Goal: Task Accomplishment & Management: Use online tool/utility

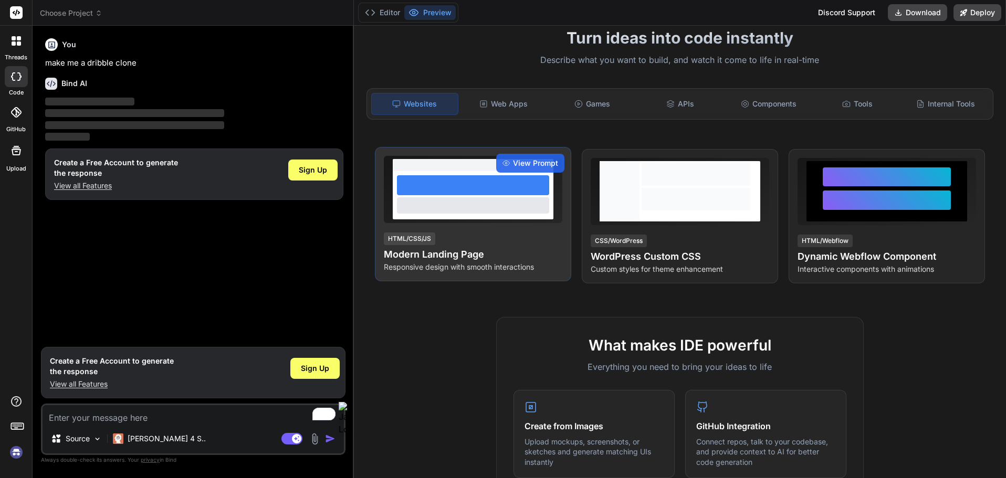
scroll to position [92, 0]
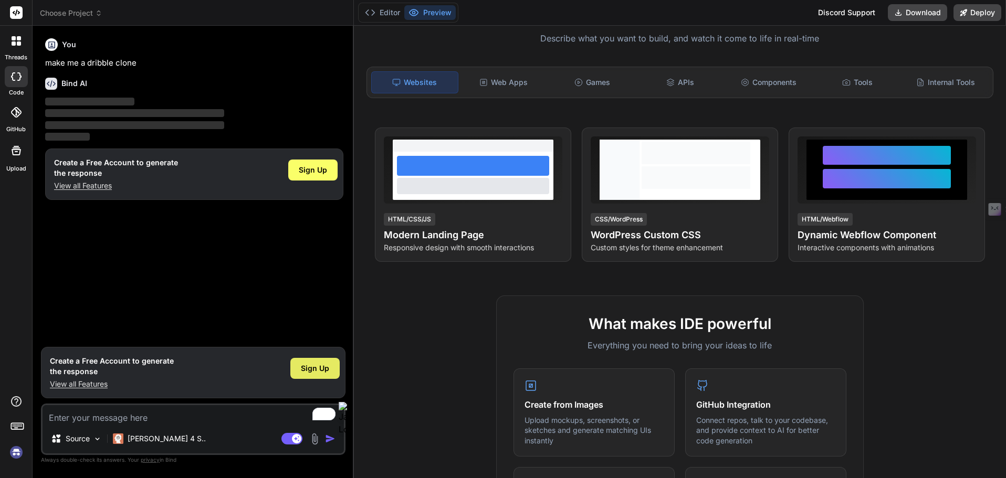
click at [299, 362] on div "Sign Up" at bounding box center [314, 368] width 49 height 21
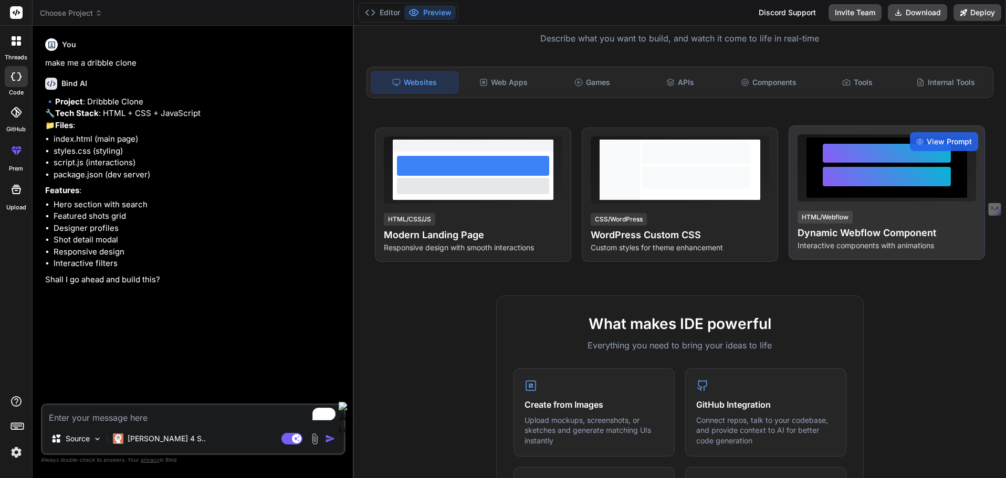
type textarea "x"
click at [933, 143] on span "View Prompt" at bounding box center [949, 142] width 45 height 11
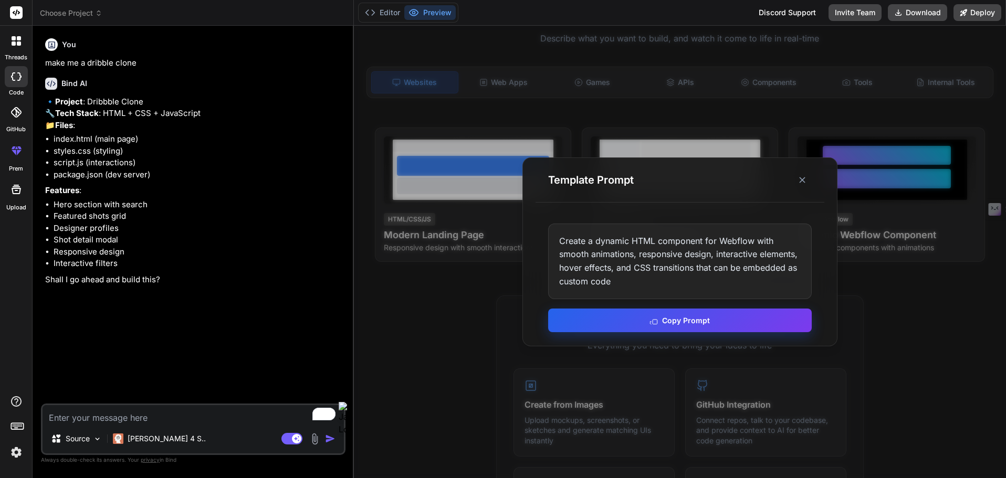
click at [689, 323] on button "Copy Prompt" at bounding box center [680, 321] width 264 height 24
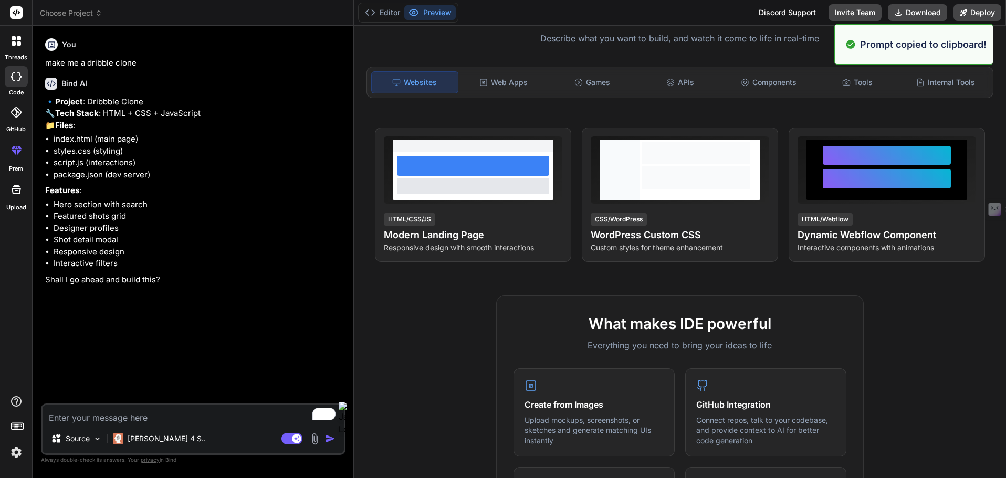
click at [181, 416] on textarea "To enrich screen reader interactions, please activate Accessibility in Grammarl…" at bounding box center [193, 414] width 301 height 19
paste textarea "Create a dynamic HTML component for Webflow with smooth animations, responsive …"
type textarea "Create a dynamic HTML component for Webflow with smooth animations, responsive …"
type textarea "x"
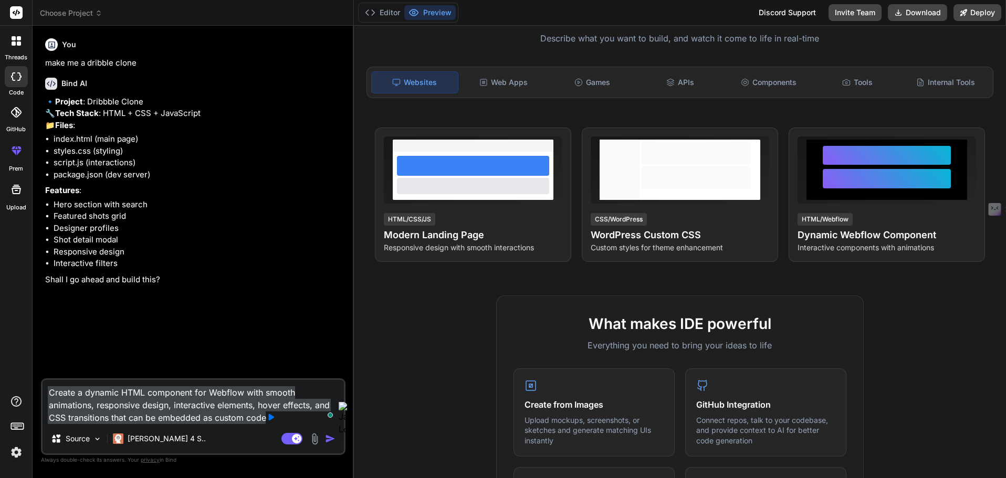
type textarea "Create a dynamic HTML component for Webflow with smooth animations, responsive …"
click at [329, 437] on img "button" at bounding box center [330, 439] width 11 height 11
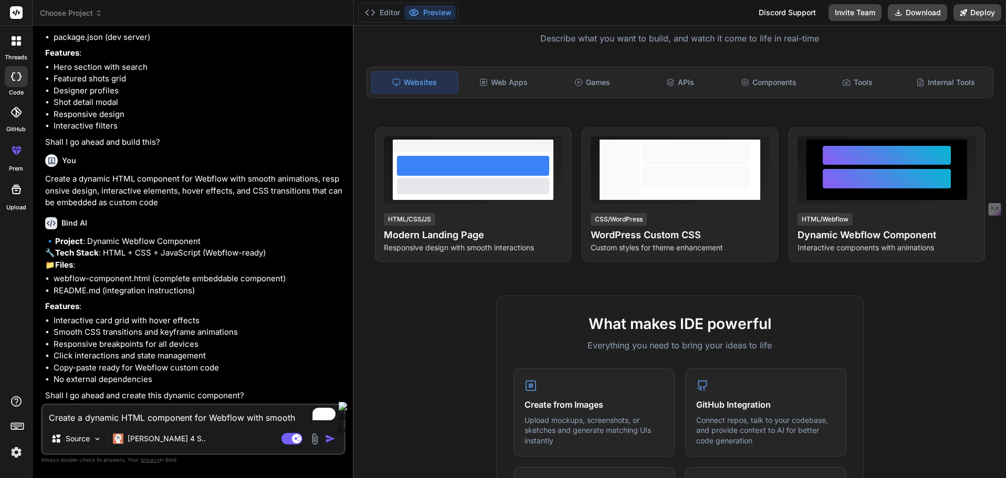
scroll to position [185, 0]
type textarea "x"
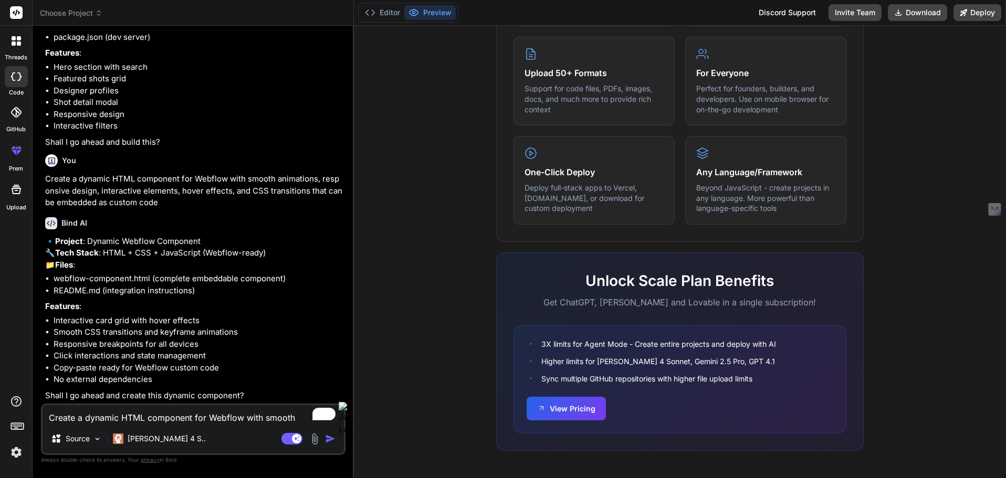
scroll to position [0, 0]
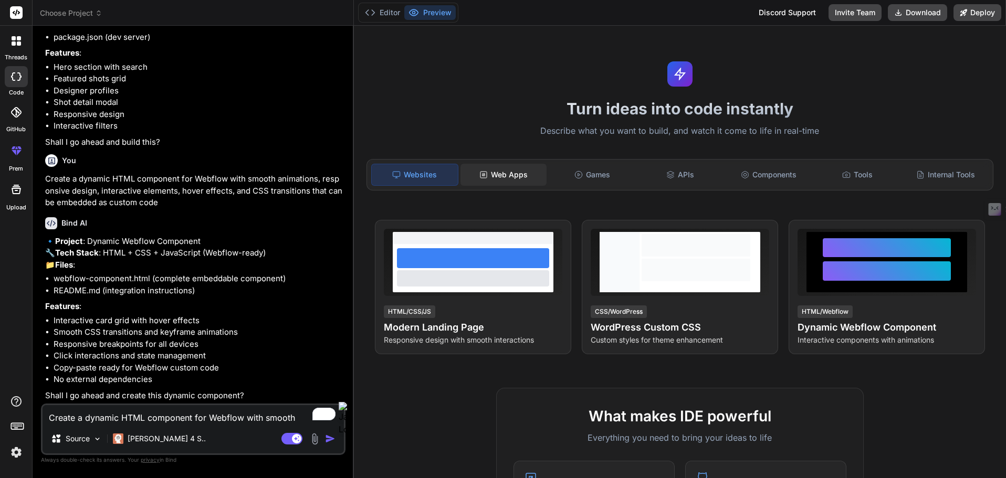
click at [502, 181] on div "Web Apps" at bounding box center [503, 175] width 86 height 22
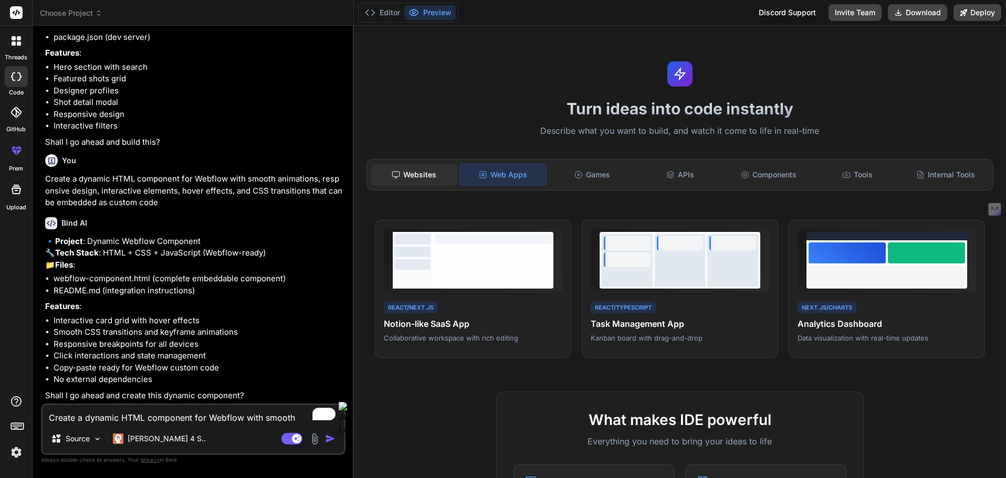
click at [424, 179] on div "Websites" at bounding box center [414, 175] width 86 height 22
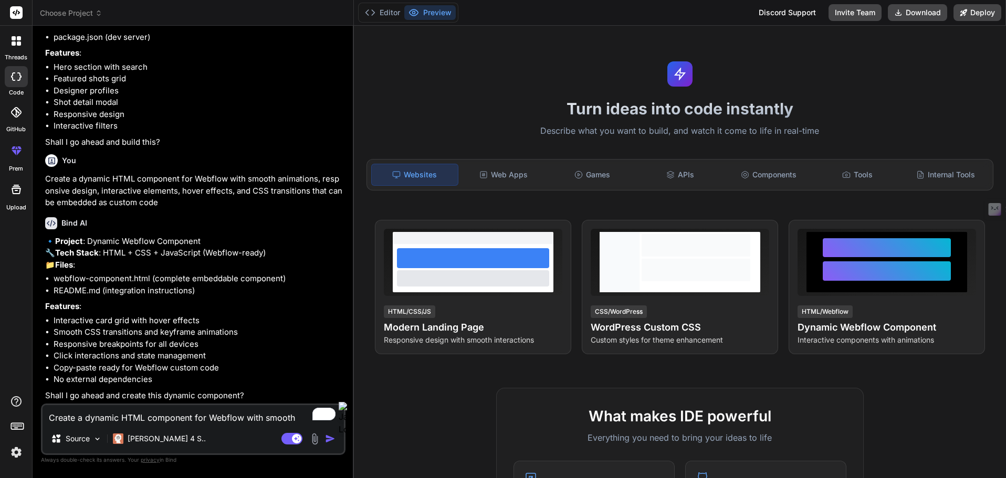
click at [132, 415] on textarea "Create a dynamic HTML component for Webflow with smooth animations, responsive …" at bounding box center [193, 414] width 301 height 19
type textarea "m"
type textarea "x"
type textarea "ma"
type textarea "x"
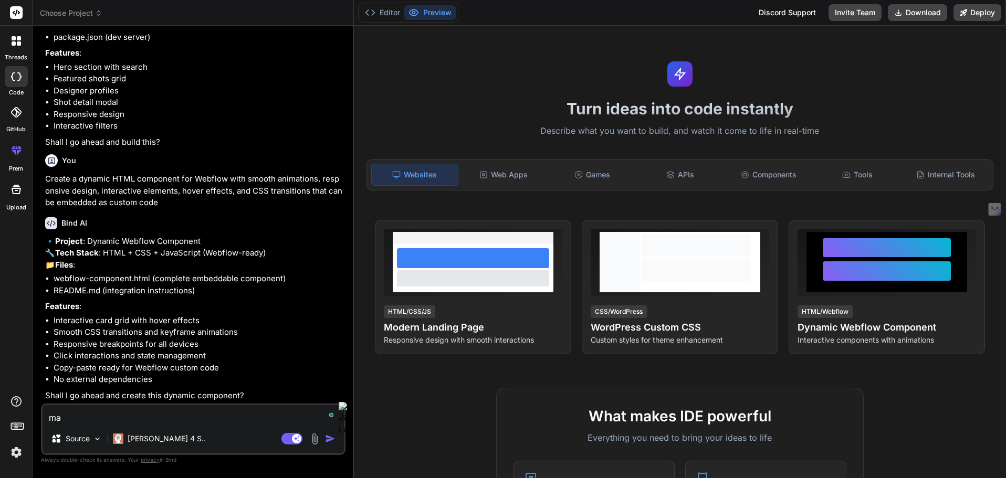
type textarea "mak"
type textarea "x"
type textarea "make"
type textarea "x"
type textarea "make"
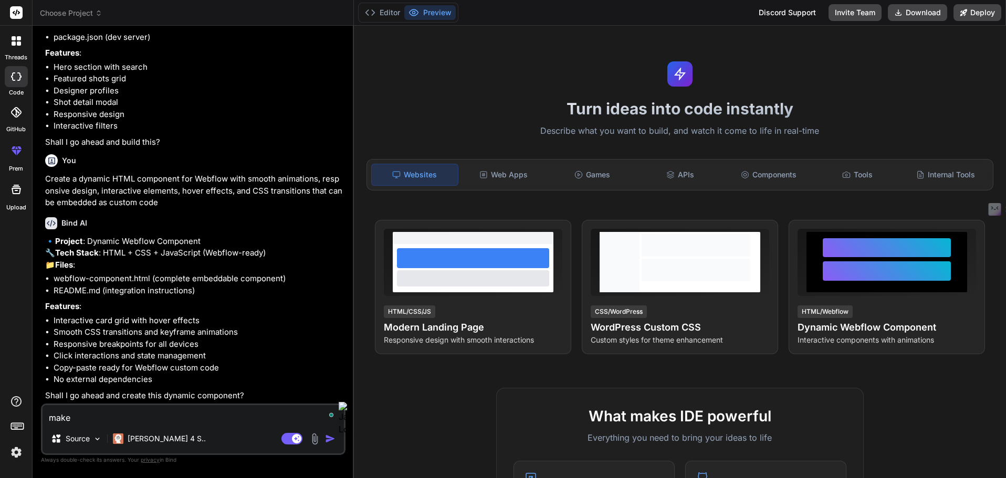
type textarea "x"
type textarea "make m"
type textarea "x"
type textarea "make me"
type textarea "x"
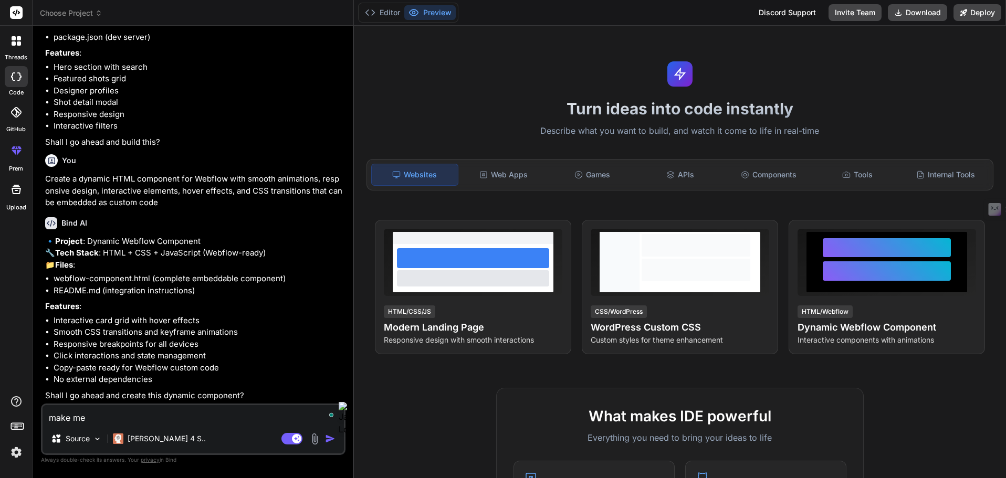
type textarea "make me"
type textarea "x"
type textarea "make me a"
type textarea "x"
type textarea "make me a"
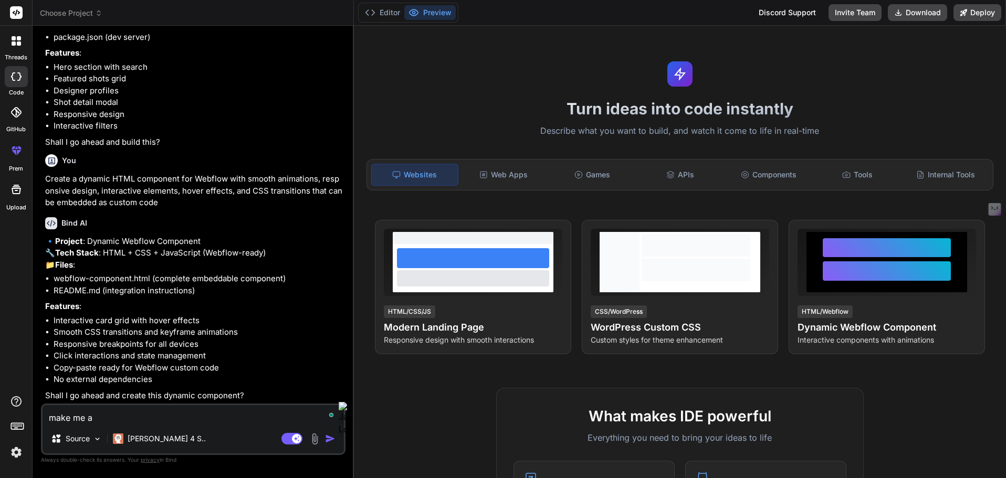
type textarea "x"
type textarea "make me a c"
type textarea "x"
type textarea "make me a ca"
type textarea "x"
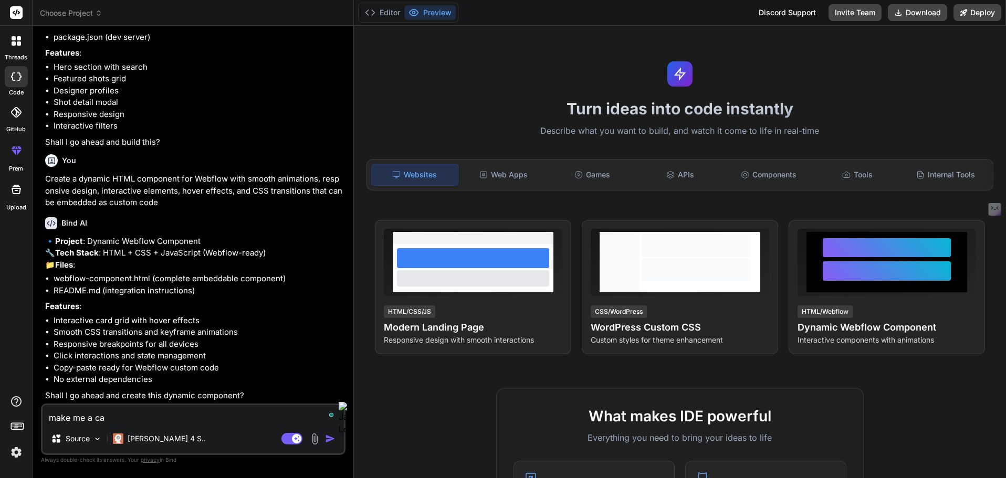
type textarea "make me a cal"
type textarea "x"
type textarea "make me a call"
type textarea "x"
type textarea "make me a call"
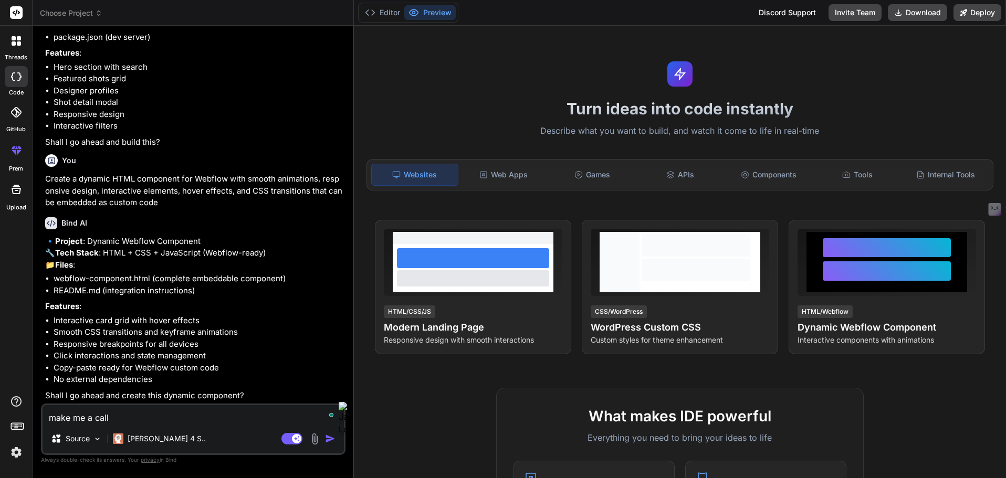
type textarea "x"
type textarea "make me a call t"
type textarea "x"
type textarea "make me a call to"
type textarea "x"
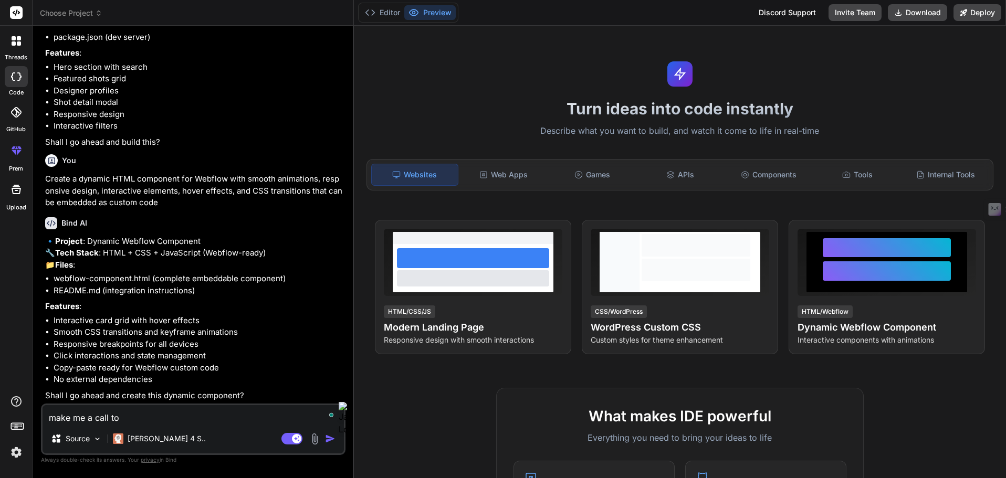
type textarea "make me a call to"
type textarea "x"
type textarea "make me a call to a"
type textarea "x"
type textarea "make me a call to ac"
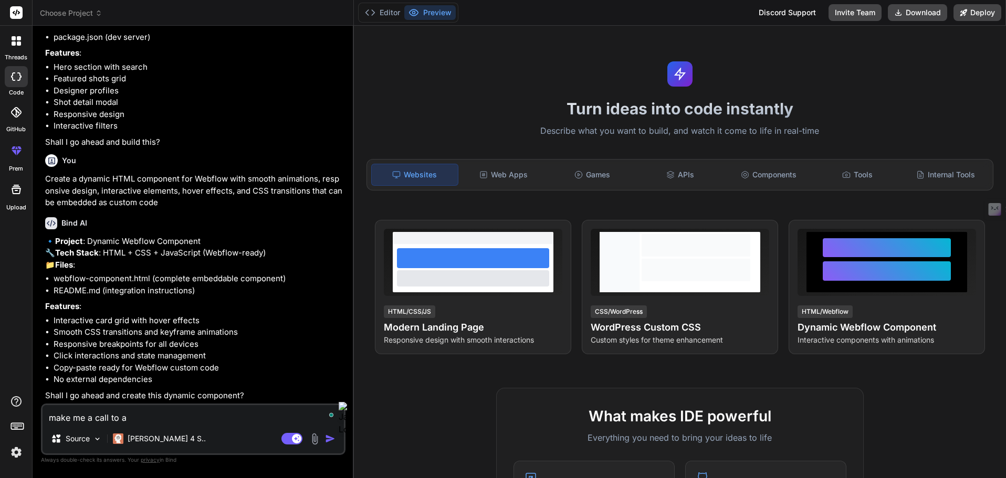
type textarea "x"
type textarea "make me a call to acc"
type textarea "x"
type textarea "make me a call to acct"
type textarea "x"
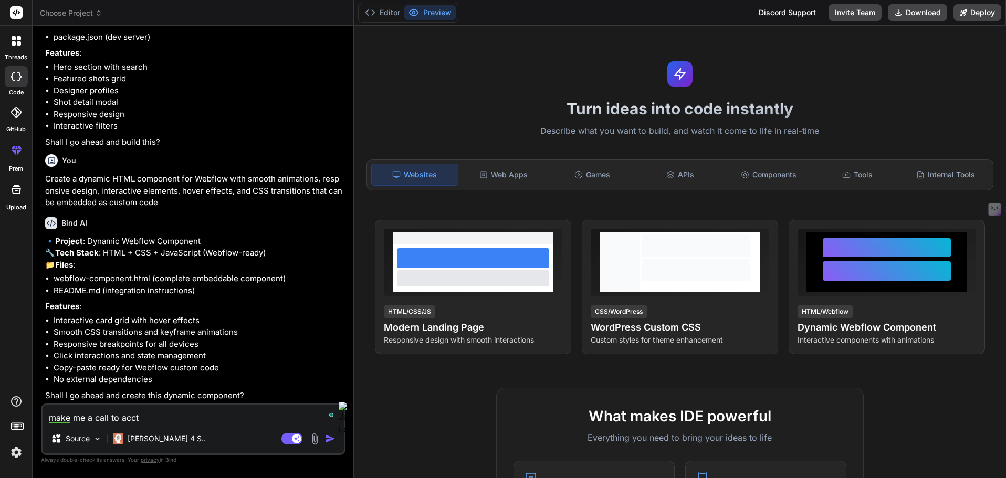
type textarea "make me a call to accti"
type textarea "x"
type textarea "make me a call to acction"
type textarea "x"
type textarea "make me a call to acction"
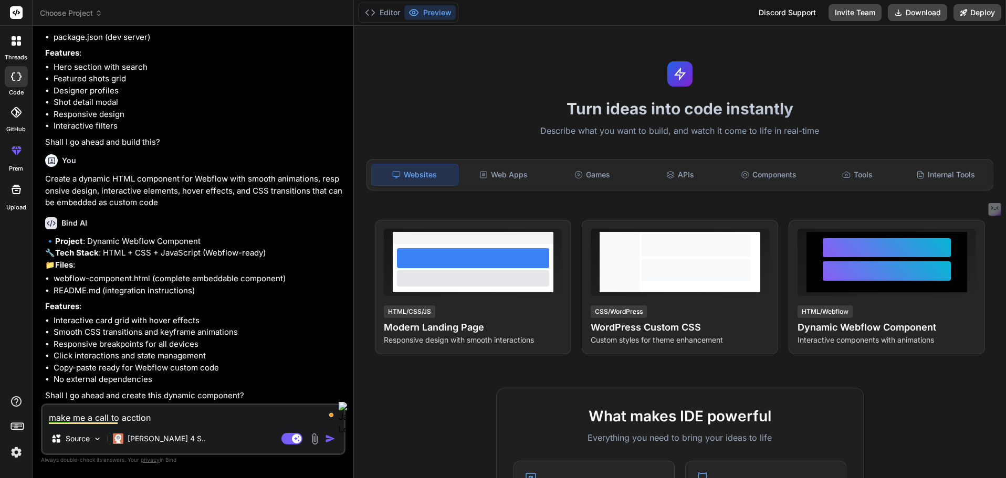
type textarea "x"
type textarea "make me a call to acction i"
type textarea "x"
type textarea "make me a call to acction it"
type textarea "x"
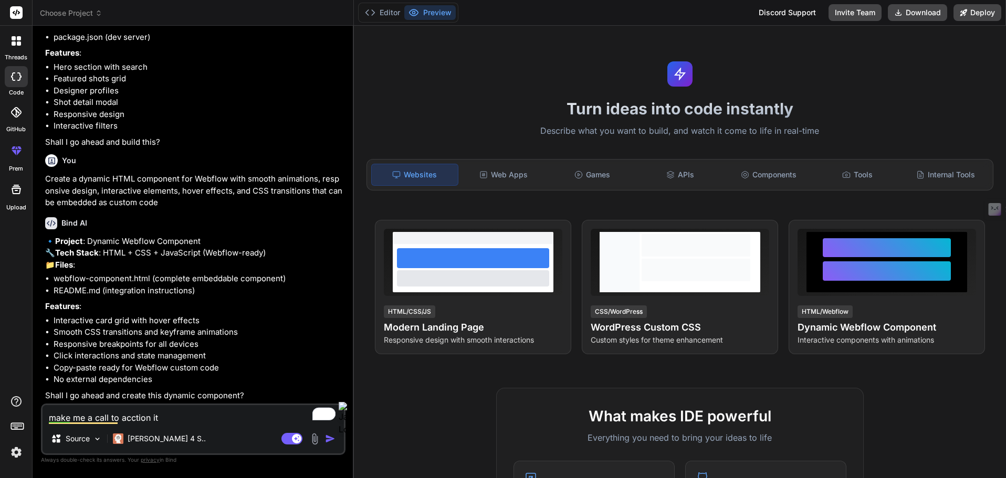
type textarea "make me a call to acction ith"
type textarea "x"
type textarea "make me a call to acction itha"
type textarea "x"
type textarea "make me a call to acction itha"
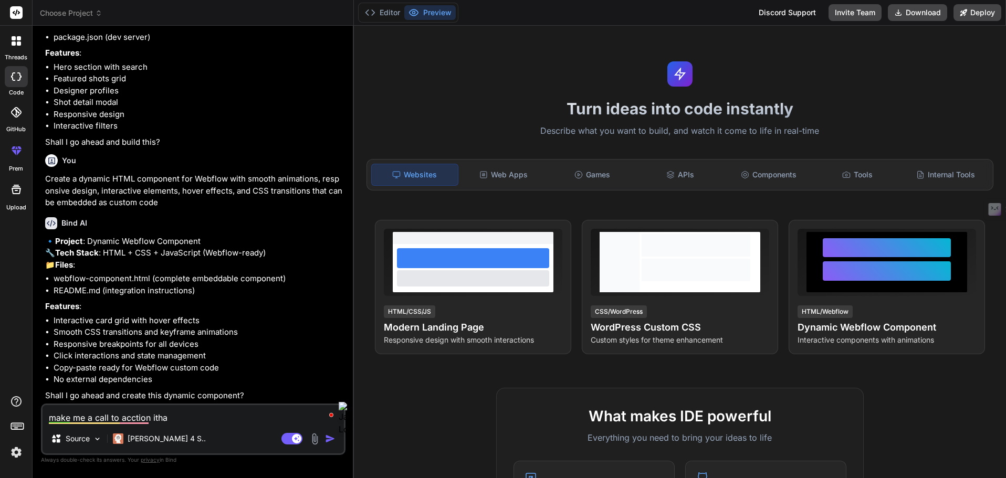
type textarea "x"
type textarea "make me a call to acction itha i"
type textarea "x"
type textarea "make me a call to acction itha i"
type textarea "x"
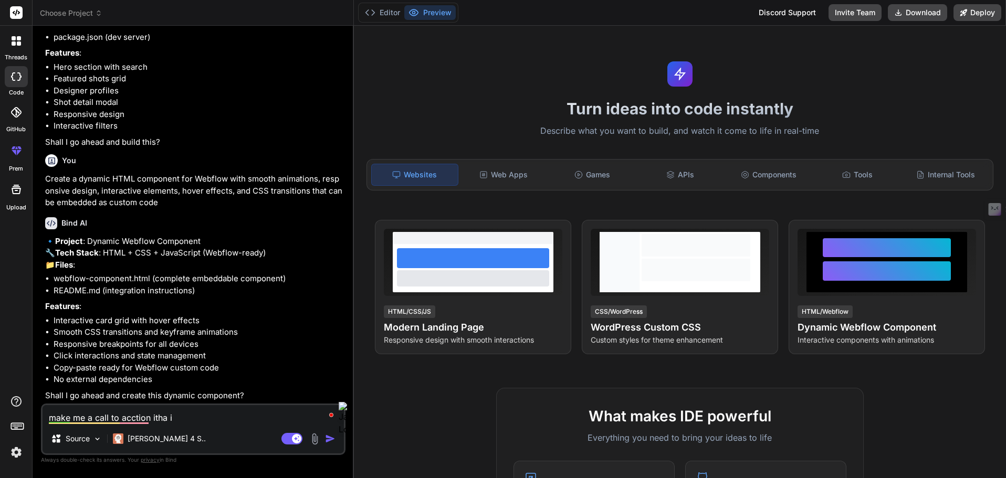
type textarea "make me a call to acction itha i c"
type textarea "x"
type textarea "make me a call to acction itha i ca"
type textarea "x"
type textarea "make me a call to acction itha i can"
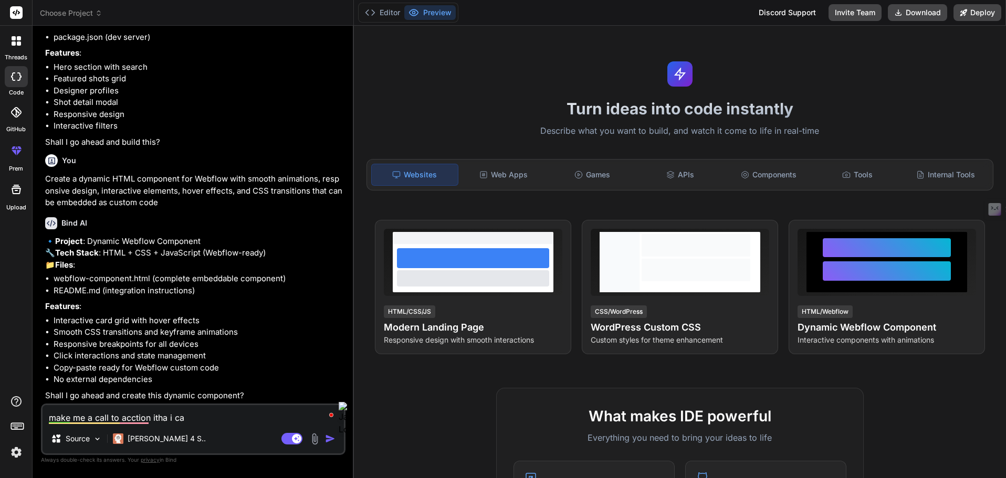
type textarea "x"
type textarea "make me a call to acction itha i can"
type textarea "x"
type textarea "make me a call to acction itha i can a"
type textarea "x"
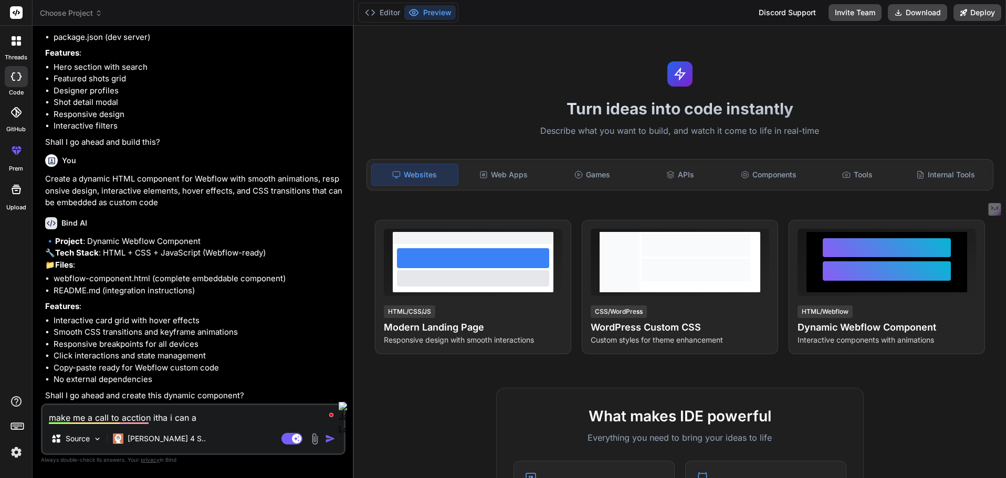
type textarea "make me a call to acction itha i can ab"
type textarea "x"
type textarea "make me a call to acction itha i can abl"
type textarea "x"
type textarea "make me a call to acction itha i can able"
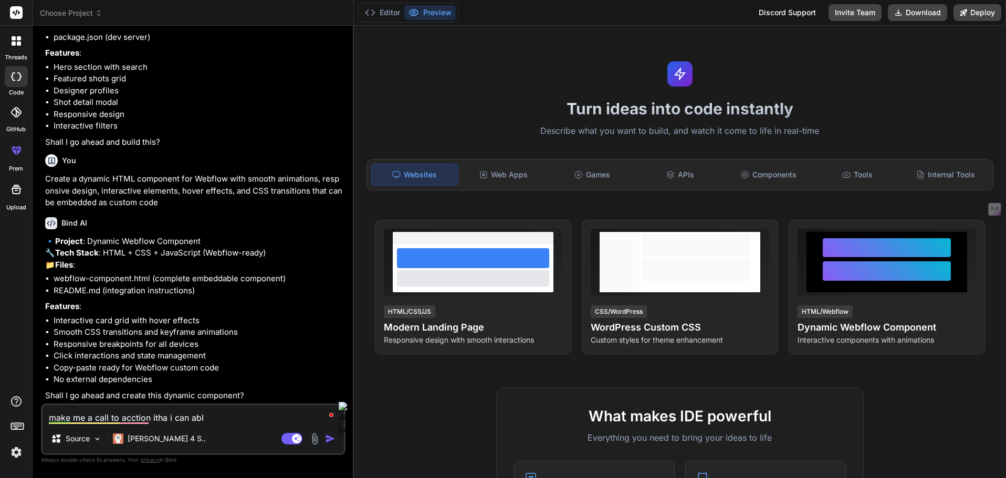
type textarea "x"
type textarea "make me a call to acction itha i can able"
type textarea "x"
type textarea "make me a call to acction itha i can able t"
type textarea "x"
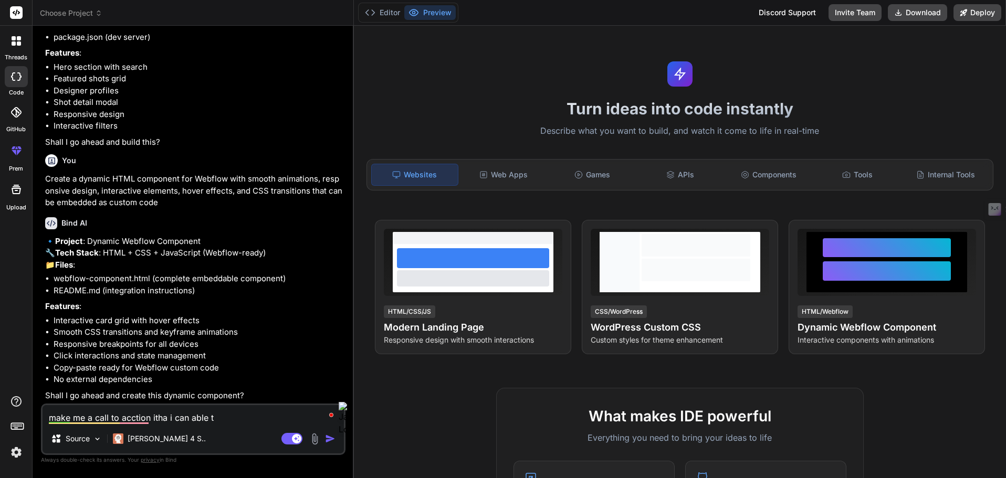
type textarea "make me a call to acction itha i can able to"
type textarea "x"
type textarea "make me a call to acction itha i can able to"
type textarea "x"
type textarea "make me a call to acction itha i can able to u"
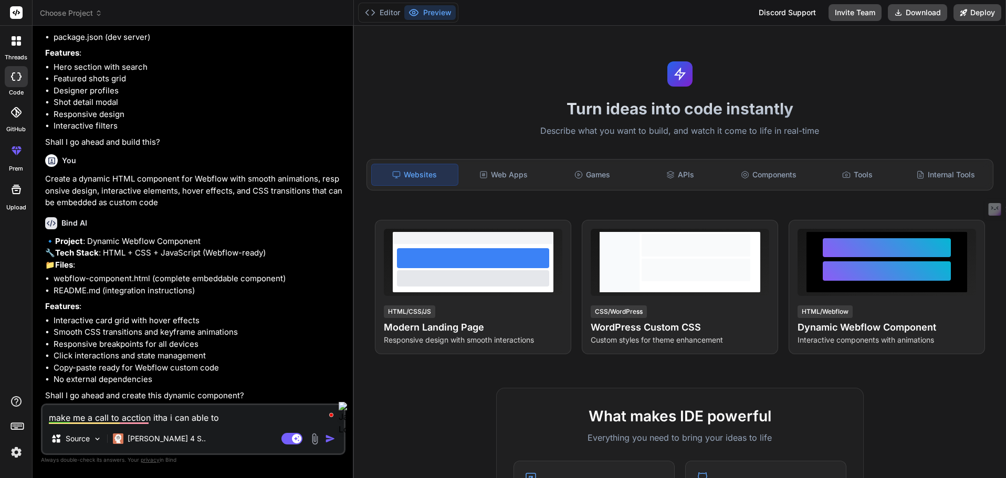
type textarea "x"
type textarea "make me a call to acction itha i can able to [GEOGRAPHIC_DATA]"
type textarea "x"
type textarea "make me a call to acction itha i can able to use"
type textarea "x"
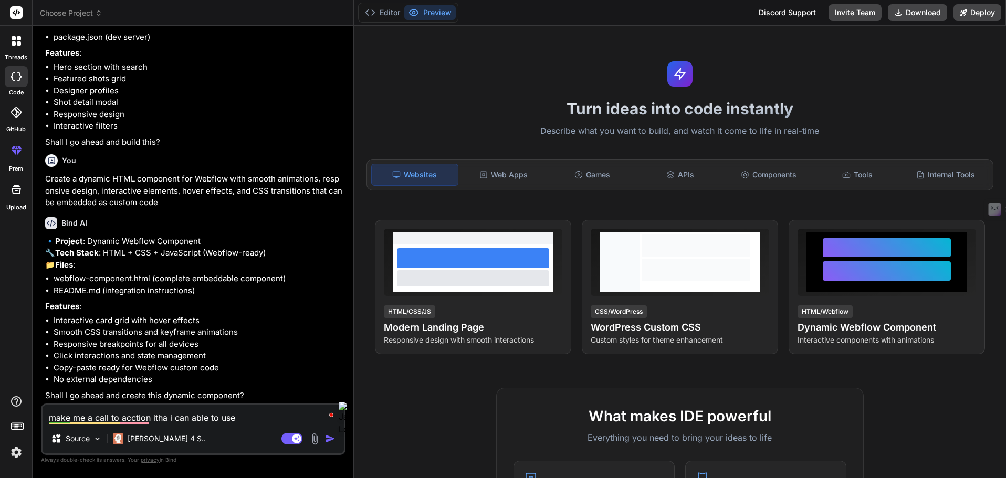
type textarea "make me a call to acction itha i can able to use"
type textarea "x"
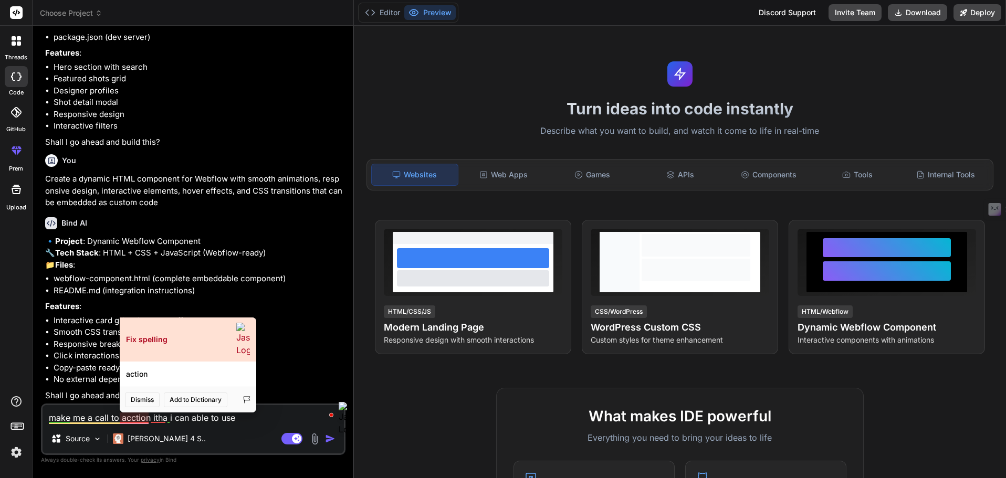
type textarea "make me a call to acction itha i can able to use i"
type textarea "x"
type textarea "make me a call to acction itha i can able to use in"
type textarea "x"
type textarea "make me a call to acction itha i can able to use in"
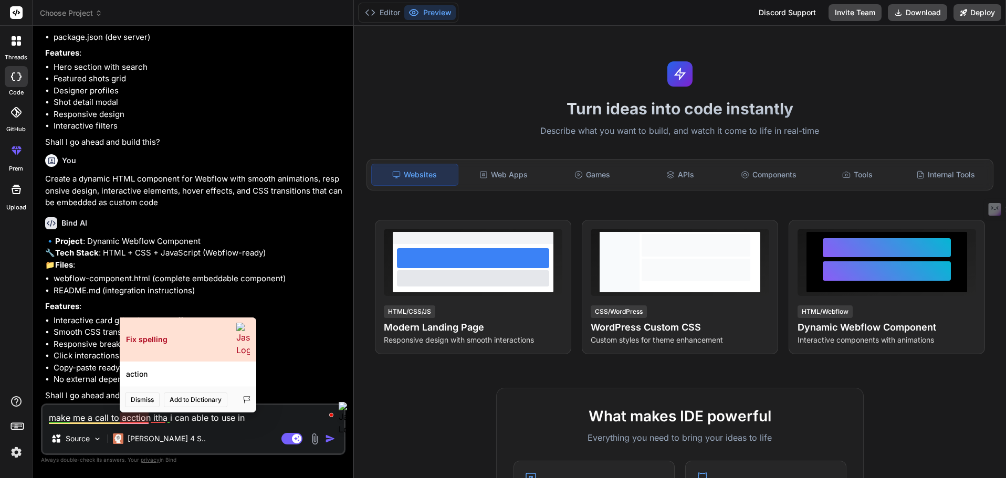
type textarea "x"
type textarea "make me a call to acction itha i can able to use in w"
type textarea "x"
type textarea "make me a call to acction itha i can able to use in we"
type textarea "x"
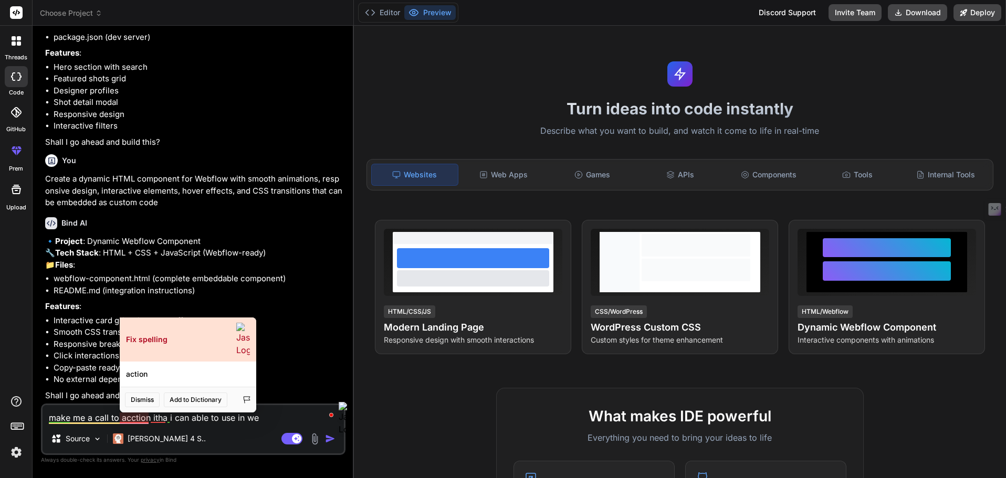
type textarea "make me a call to acction itha i can able to use in web"
type textarea "x"
type textarea "make me a call to acction itha i can able to use in webl"
type textarea "x"
type textarea "make me a call to acction itha i can able to use in weblf"
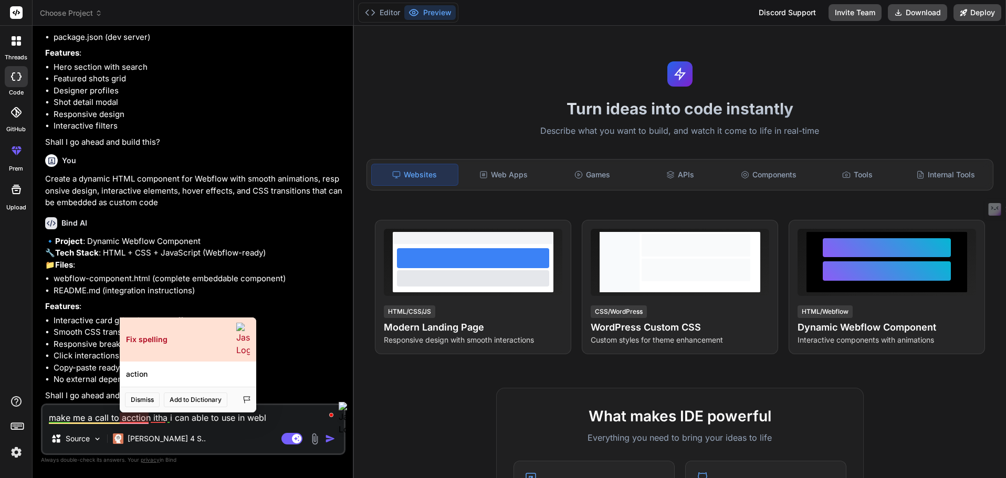
type textarea "x"
type textarea "make me a call to acction itha i can able to use in weblfo"
type textarea "x"
type textarea "make me a call to acction itha i can able to use in weblfow"
type textarea "x"
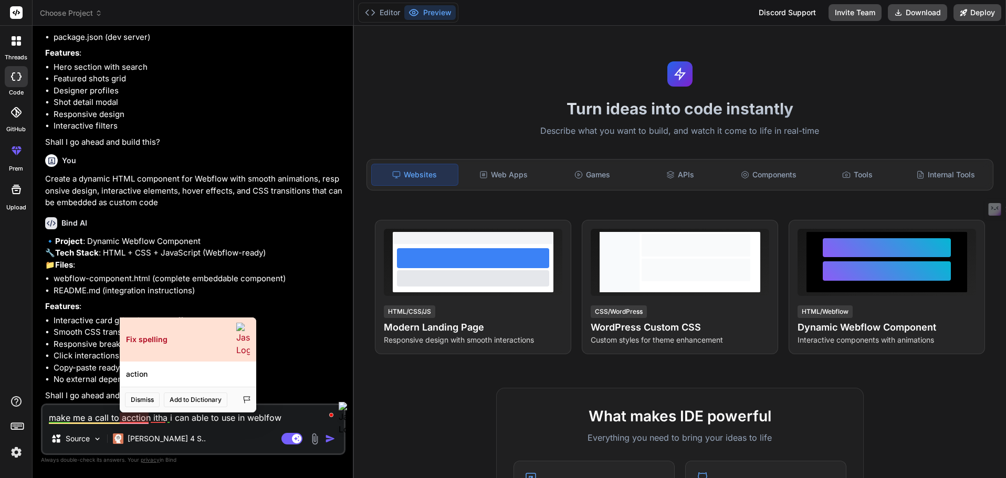
type textarea "make me a call to acction itha i can able to use in weblfow"
type textarea "x"
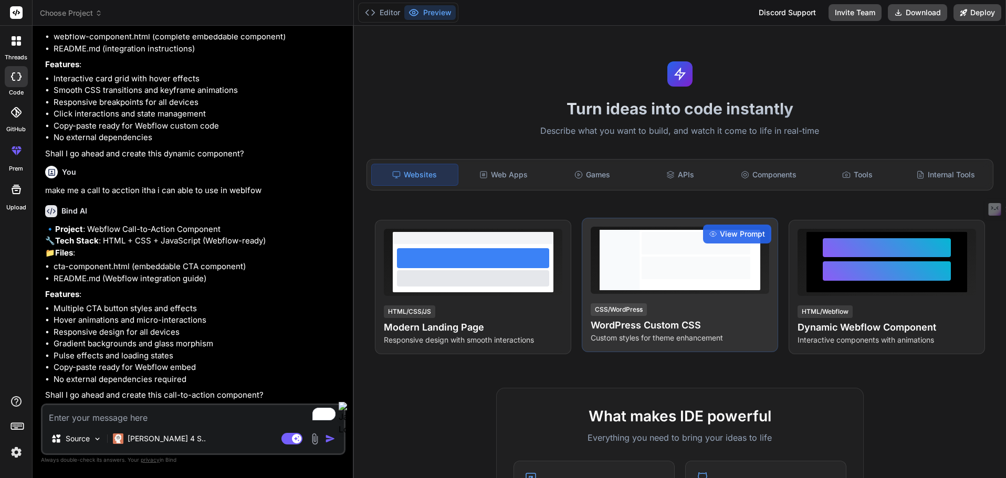
type textarea "x"
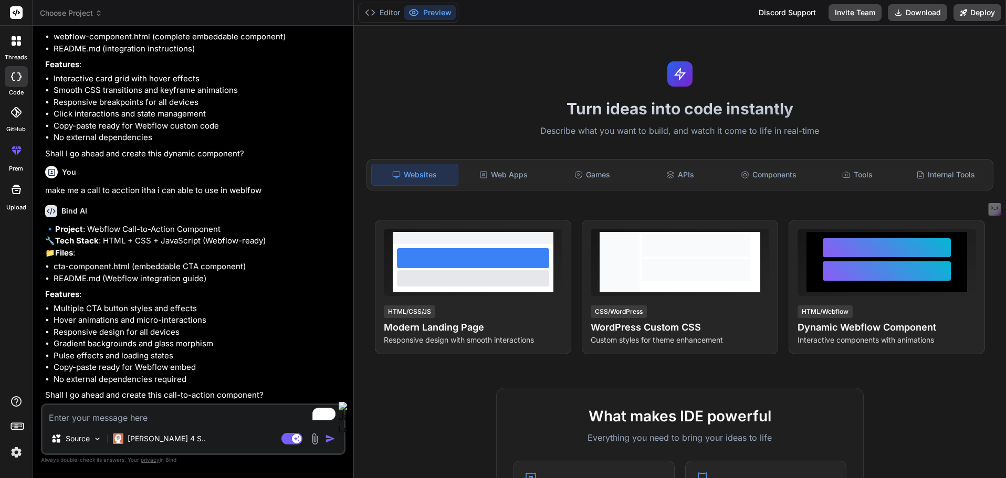
scroll to position [450, 0]
click at [16, 37] on icon at bounding box center [16, 40] width 9 height 9
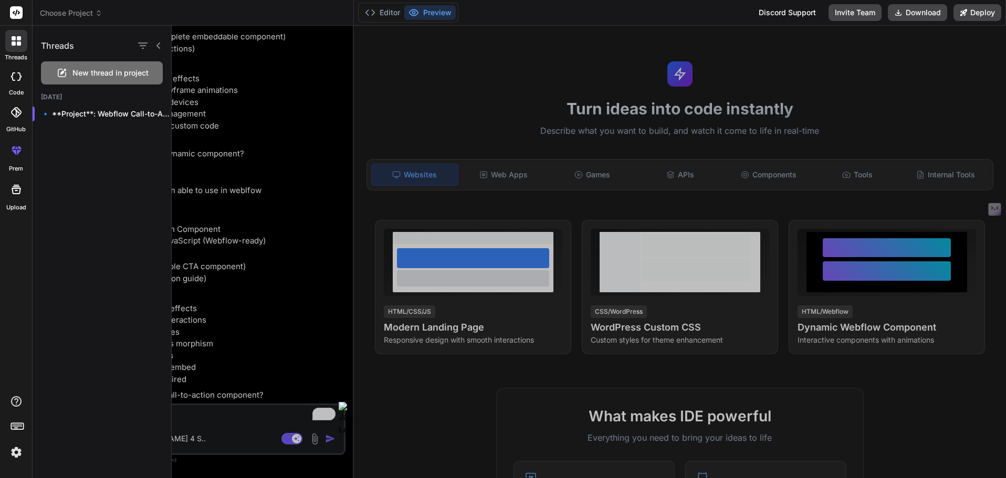
click at [110, 111] on p "🔹 **Project**: Webflow Call-to-Action C..." at bounding box center [106, 114] width 130 height 11
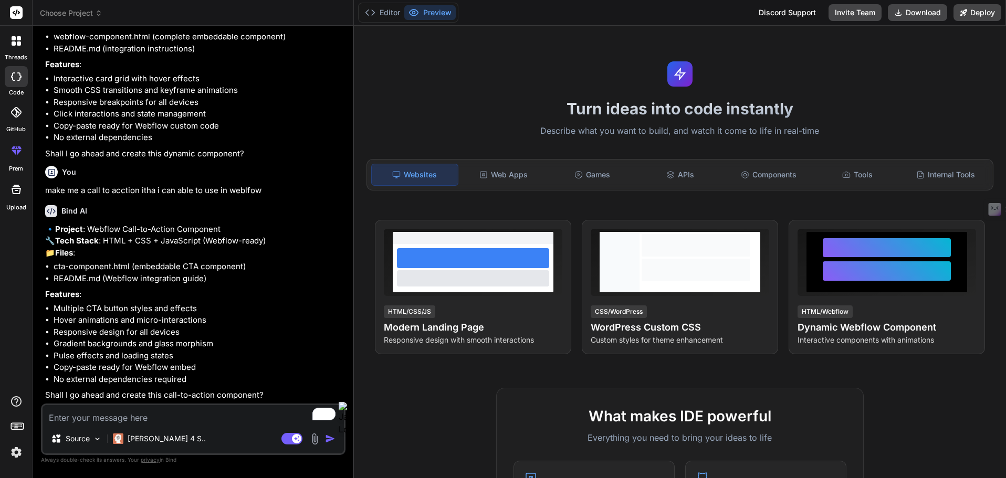
click at [101, 415] on textarea "To enrich screen reader interactions, please activate Accessibility in Grammarl…" at bounding box center [193, 414] width 301 height 19
click at [104, 412] on textarea "To enrich screen reader interactions, please activate Accessibility in Grammarl…" at bounding box center [193, 414] width 301 height 19
type textarea "g"
type textarea "x"
type textarea "go"
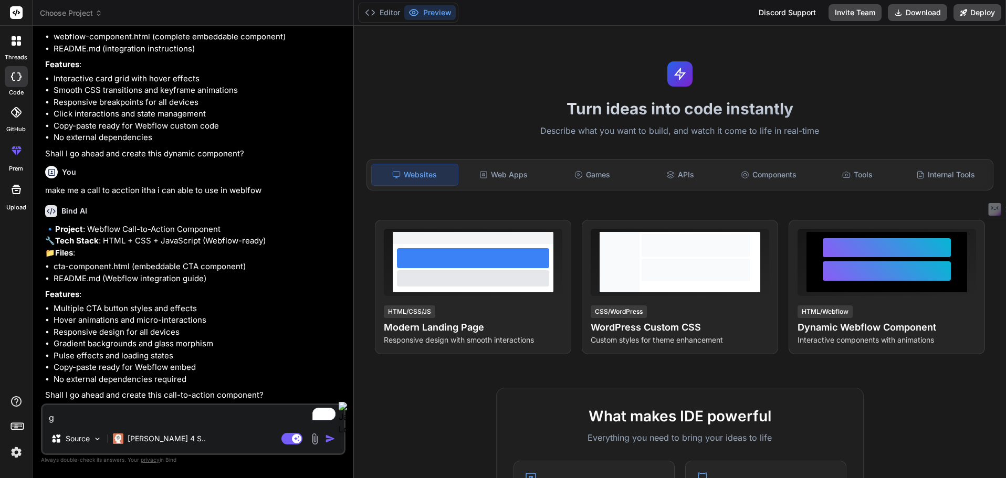
type textarea "x"
type textarea "go"
type textarea "x"
type textarea "go a"
type textarea "x"
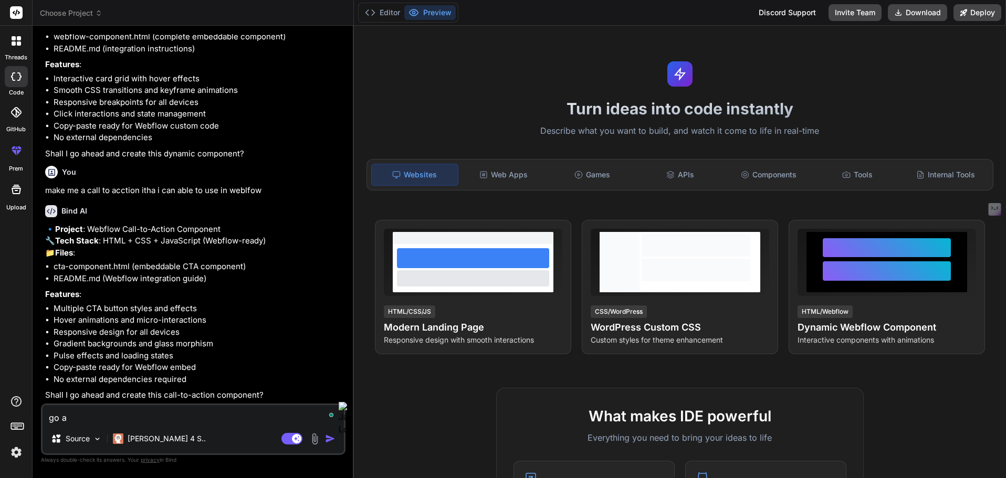
type textarea "go ah"
type textarea "x"
type textarea "go ahe"
type textarea "x"
type textarea "go ahed"
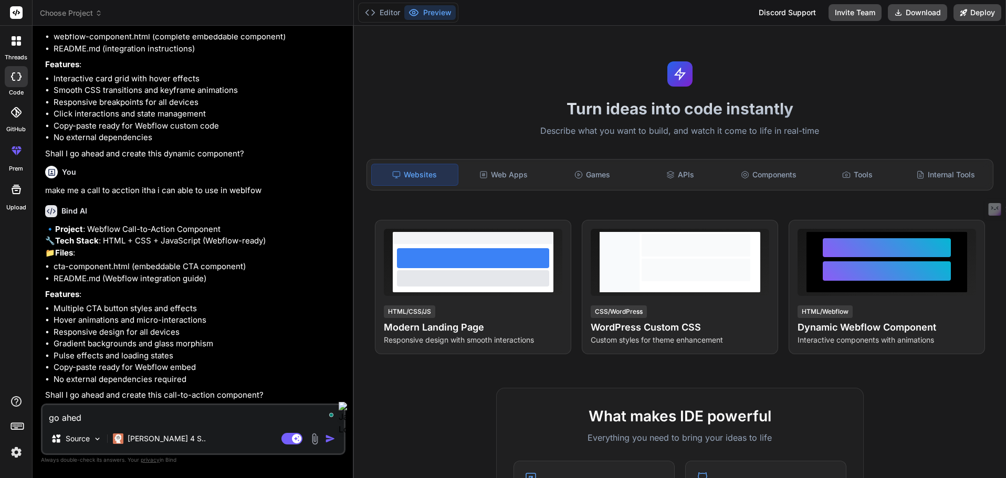
type textarea "x"
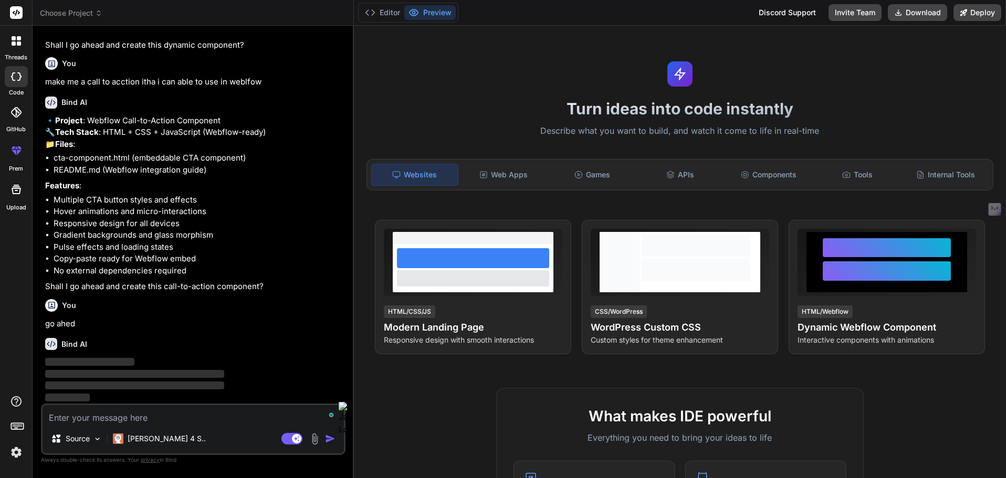
scroll to position [559, 0]
click at [148, 441] on p "[PERSON_NAME] 4 S.." at bounding box center [167, 439] width 78 height 11
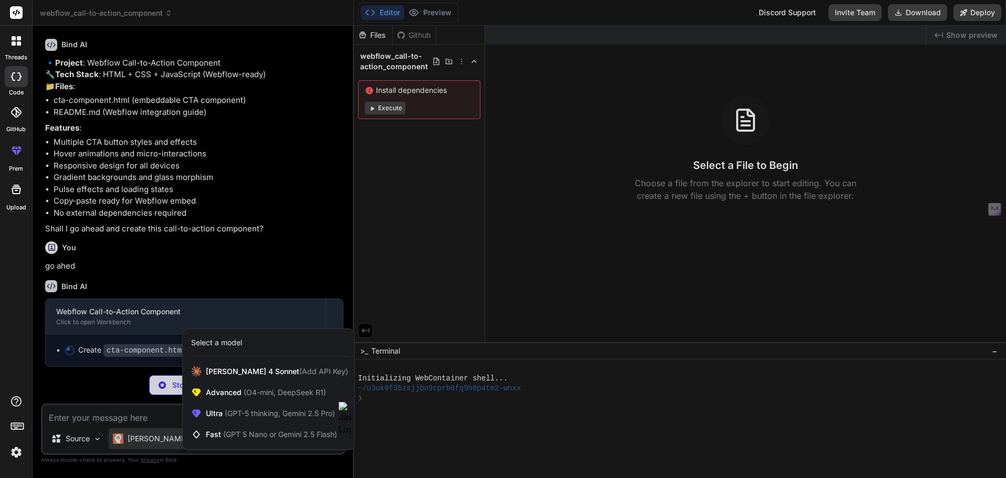
click at [305, 187] on div at bounding box center [503, 239] width 1006 height 478
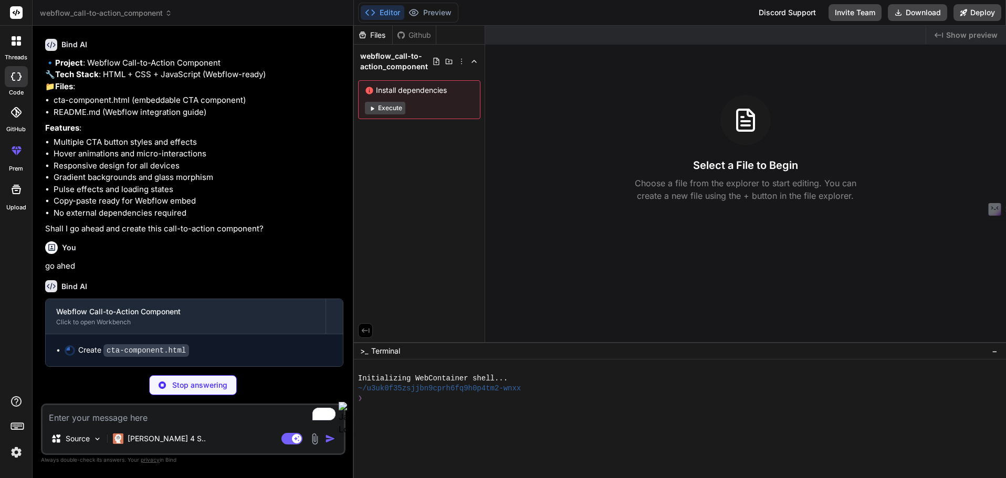
click at [379, 109] on button "Execute" at bounding box center [385, 108] width 40 height 13
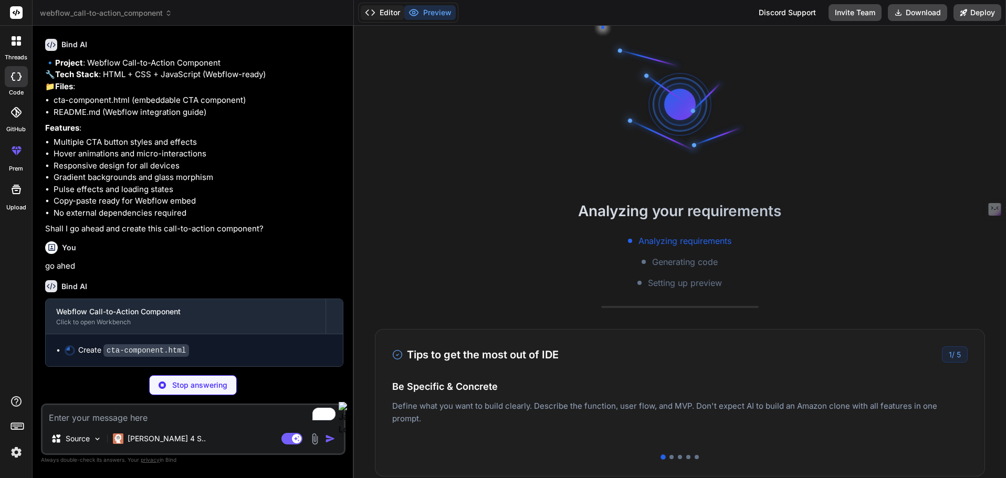
click at [380, 11] on button "Editor" at bounding box center [383, 12] width 44 height 15
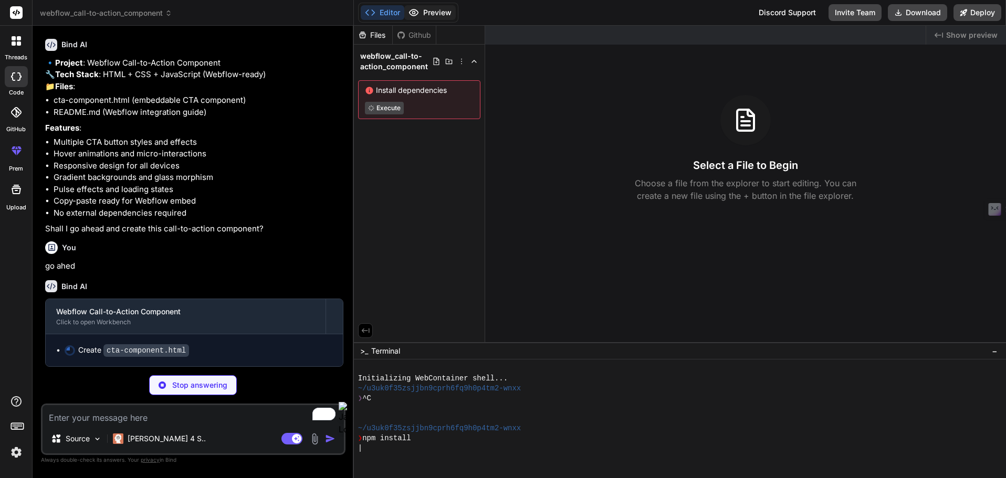
click at [428, 18] on button "Preview" at bounding box center [429, 12] width 51 height 15
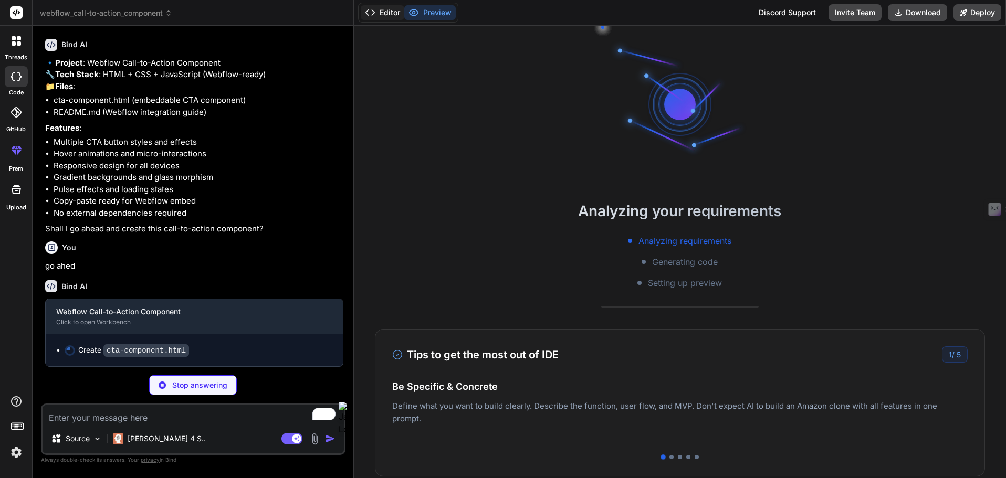
scroll to position [50, 0]
click at [384, 12] on button "Editor" at bounding box center [383, 12] width 44 height 15
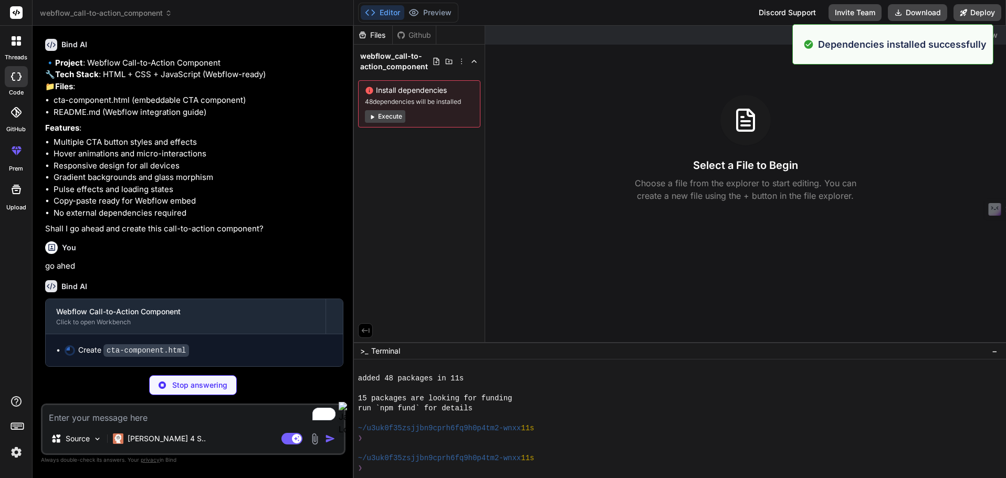
scroll to position [80, 0]
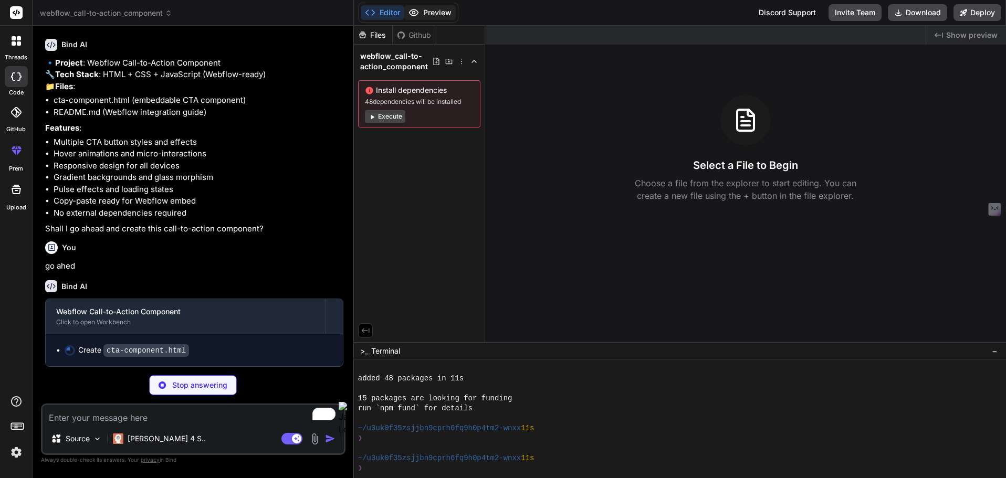
click at [425, 7] on button "Preview" at bounding box center [429, 12] width 51 height 15
click at [229, 354] on div "Create cta-component.html" at bounding box center [199, 350] width 268 height 11
click at [391, 114] on button "Execute" at bounding box center [385, 116] width 40 height 13
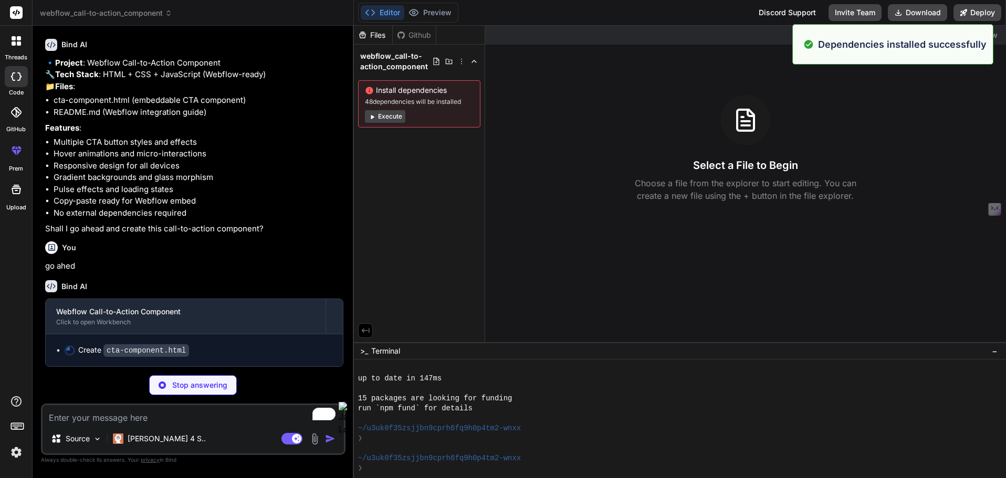
scroll to position [229, 0]
click at [386, 22] on div "Editor Preview Disabled until preview for your project is generated" at bounding box center [408, 13] width 100 height 20
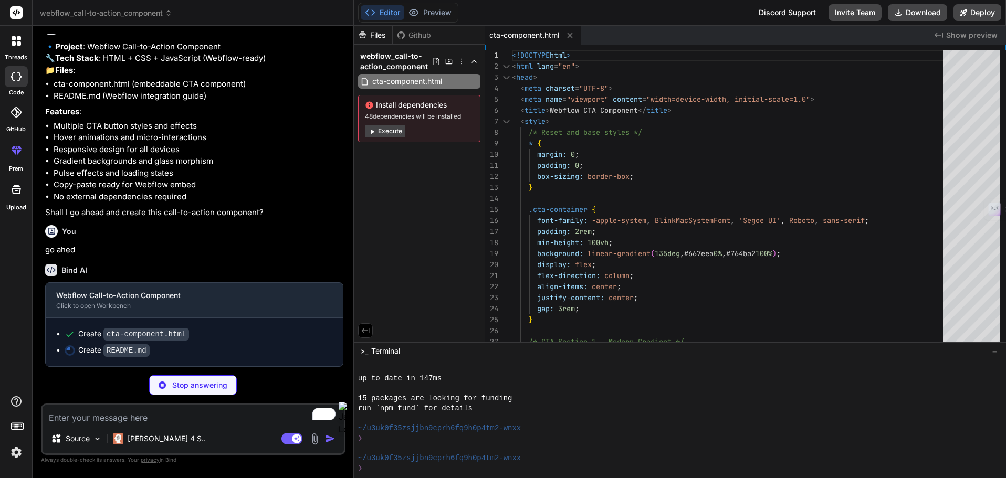
click at [399, 128] on button "Execute" at bounding box center [385, 131] width 40 height 13
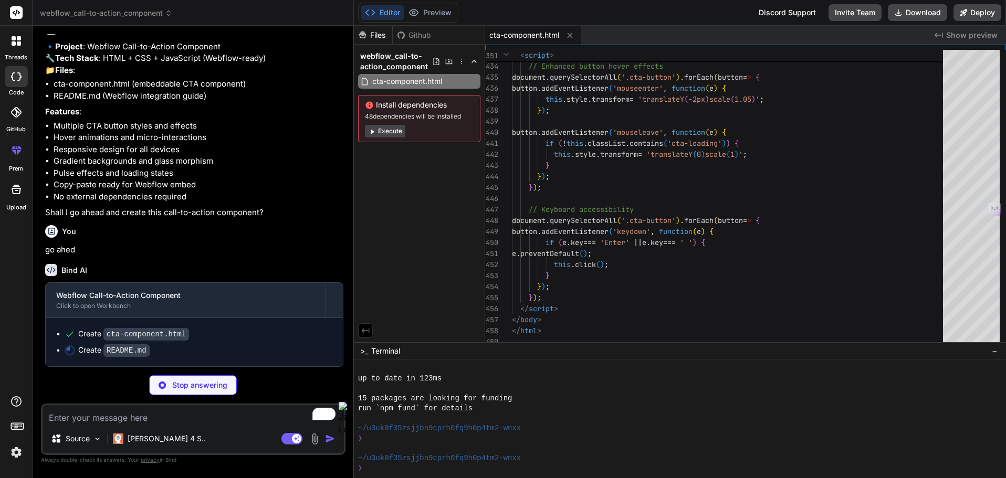
scroll to position [632, 0]
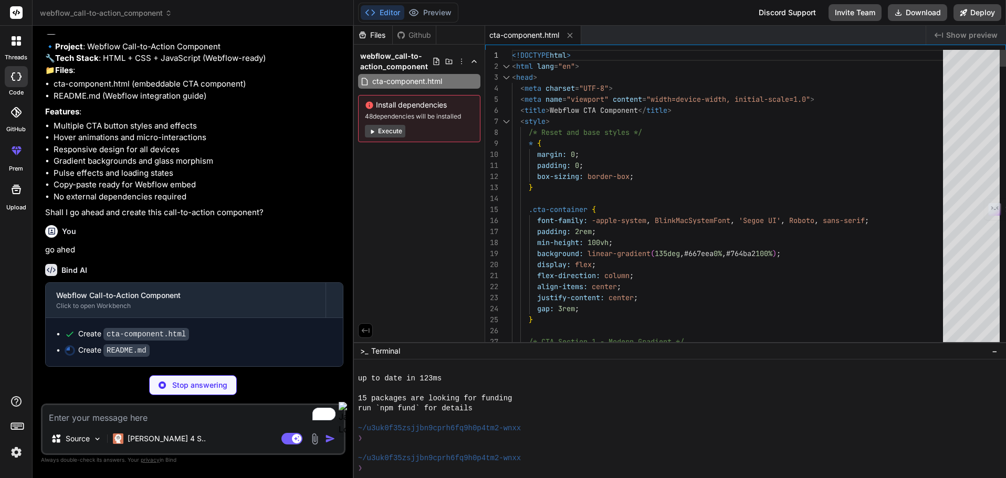
type textarea "x"
type textarea "padding: 0; box-sizing: border-box; } .cta-container { font-family: -apple-syst…"
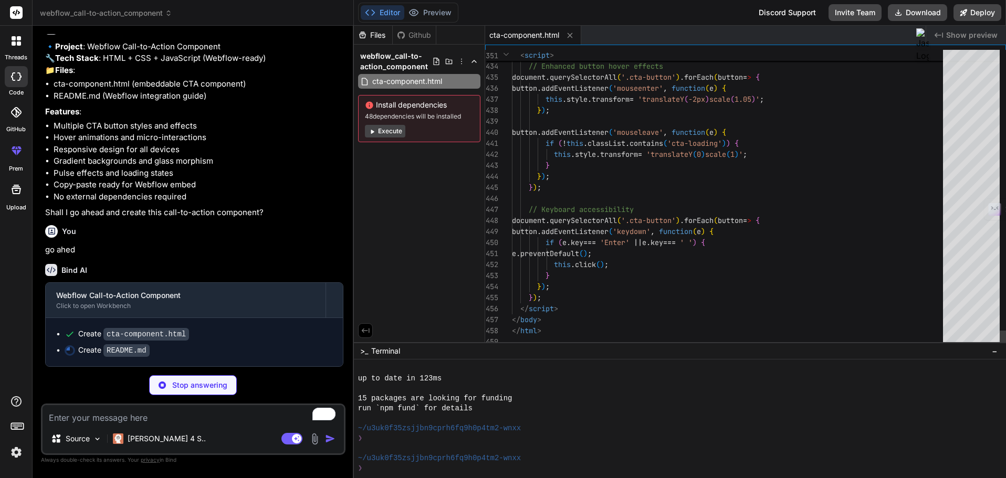
type textarea "x"
type textarea "}); }); // Keyboard accessibility document.querySelectorAll('.cta-button').forE…"
type textarea "x"
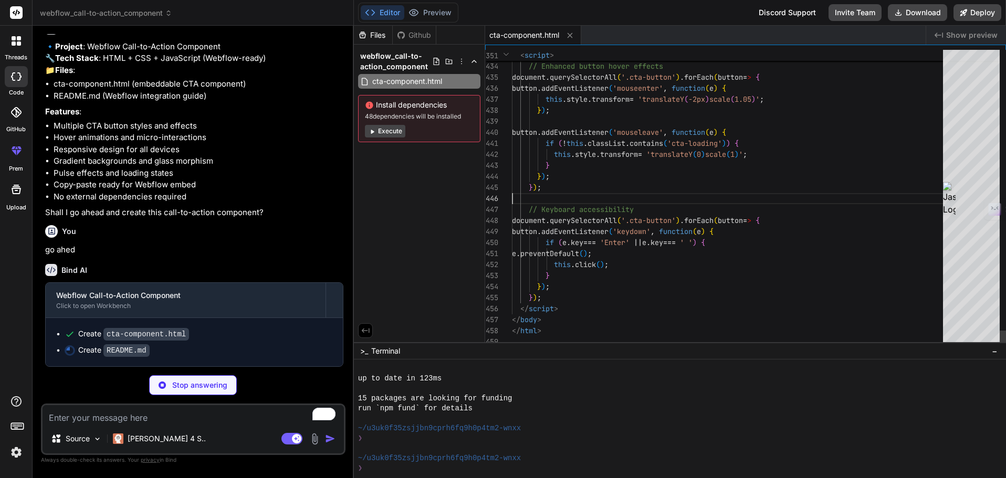
scroll to position [0, 0]
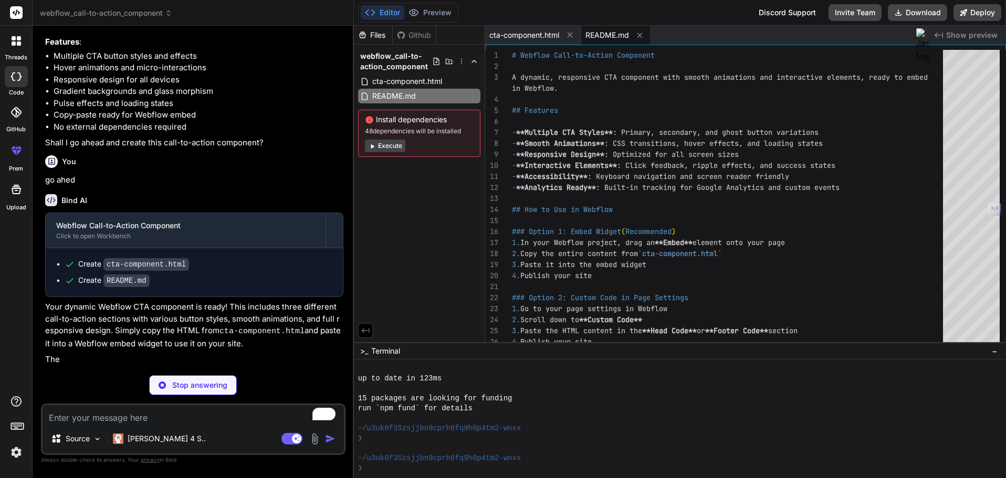
click at [399, 147] on button "Execute" at bounding box center [385, 146] width 40 height 13
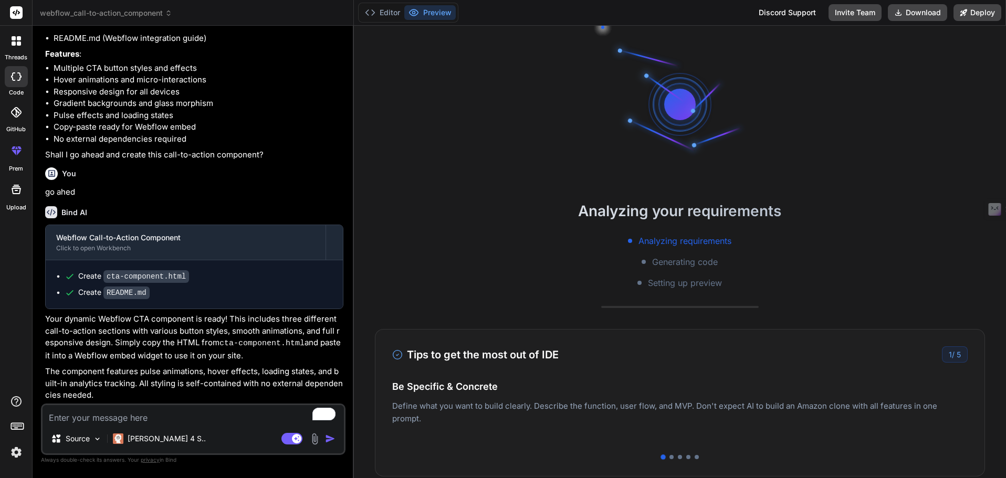
scroll to position [529, 0]
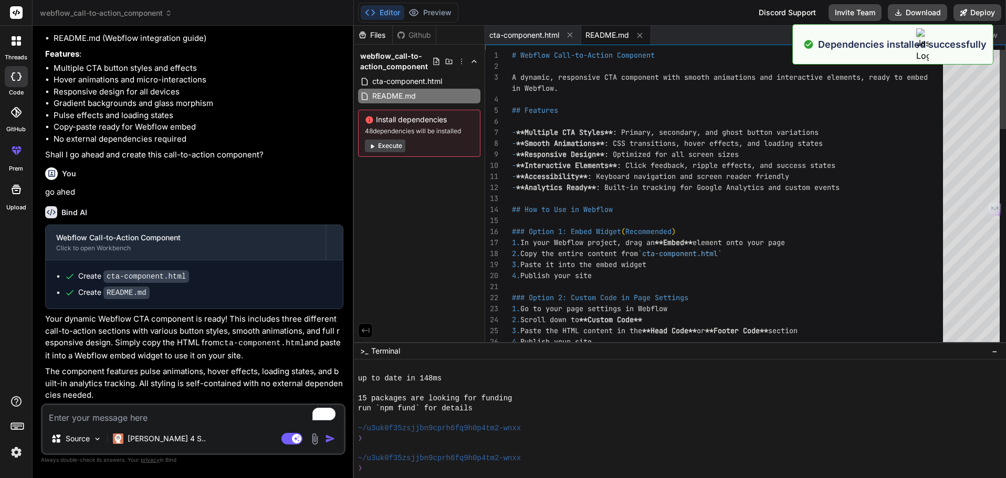
type textarea "x"
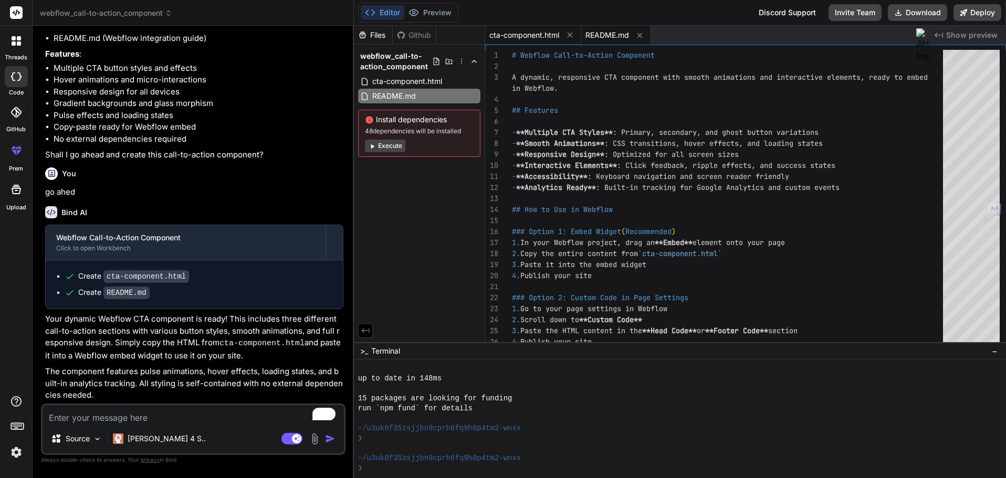
click at [530, 32] on span "cta-component.html" at bounding box center [524, 35] width 70 height 11
type textarea "}); }); </script> </body> </html>"
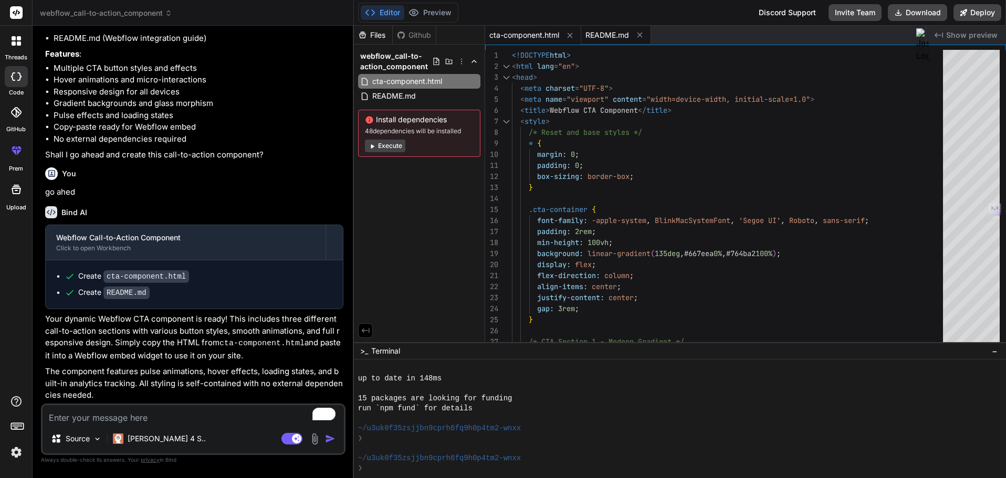
click at [600, 30] on span "README.md" at bounding box center [607, 35] width 44 height 11
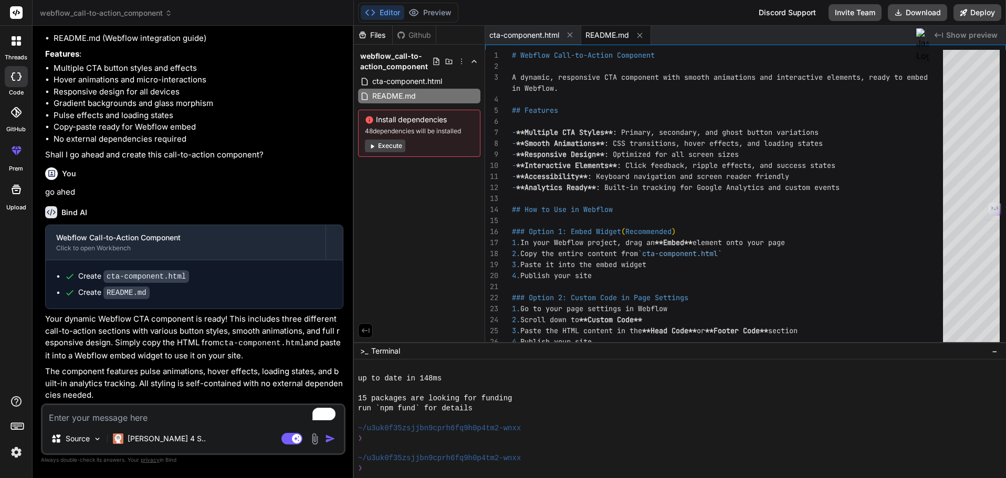
scroll to position [689, 0]
click at [972, 7] on button "Deploy" at bounding box center [977, 12] width 48 height 17
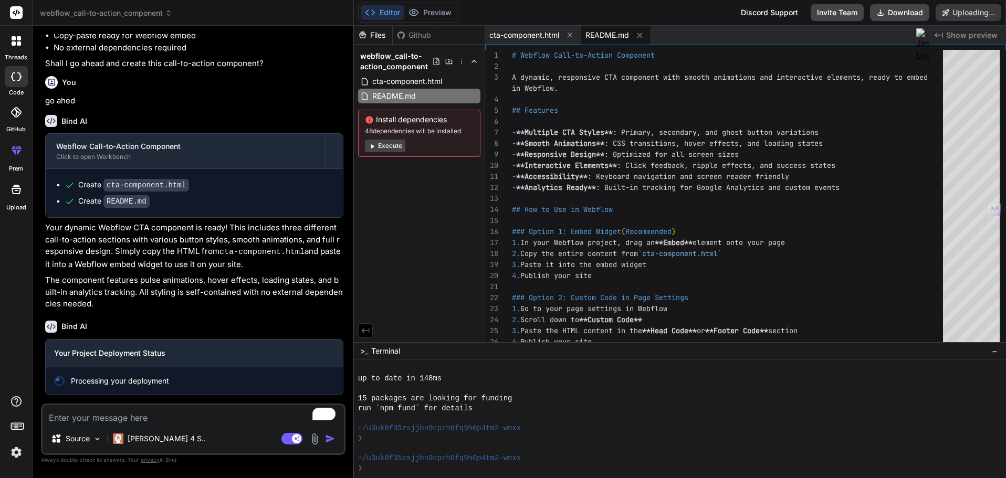
scroll to position [780, 0]
click at [387, 148] on button "Execute" at bounding box center [385, 146] width 40 height 13
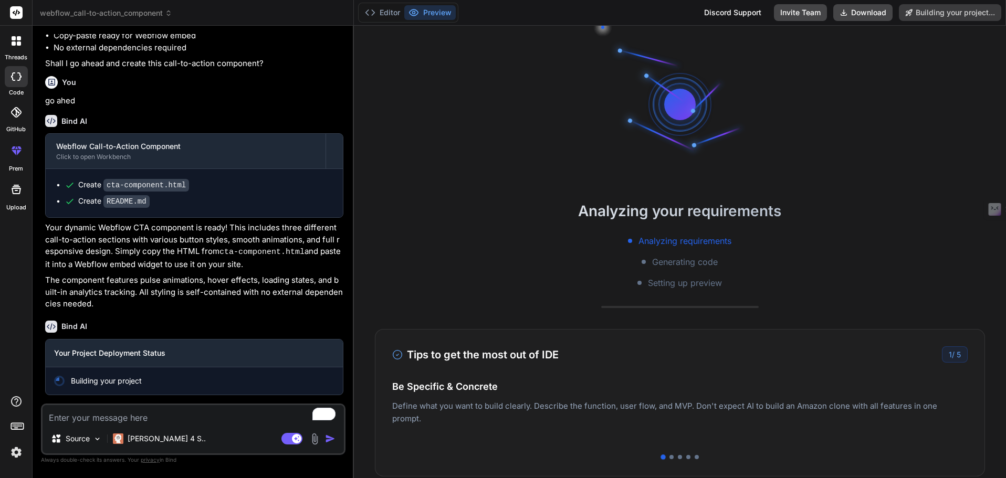
scroll to position [648, 0]
type textarea "x"
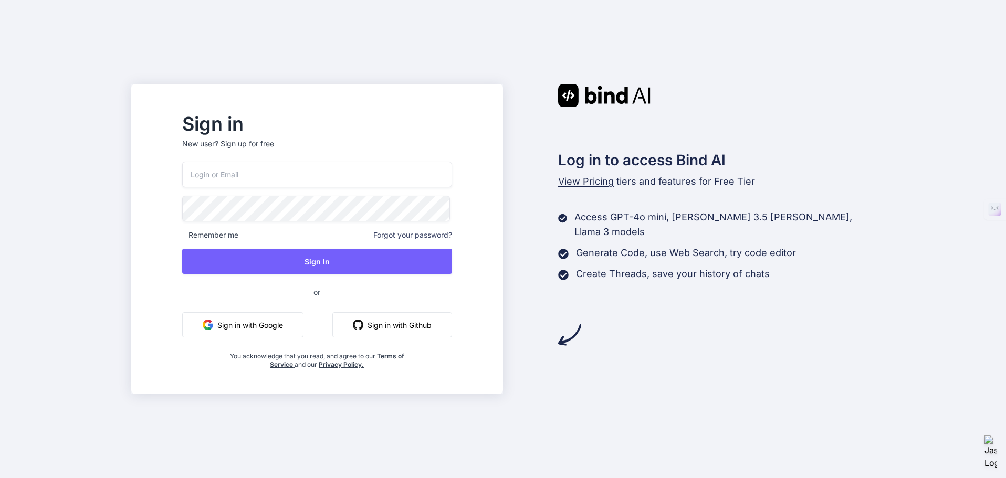
click at [299, 315] on button "Sign in with Google" at bounding box center [242, 324] width 121 height 25
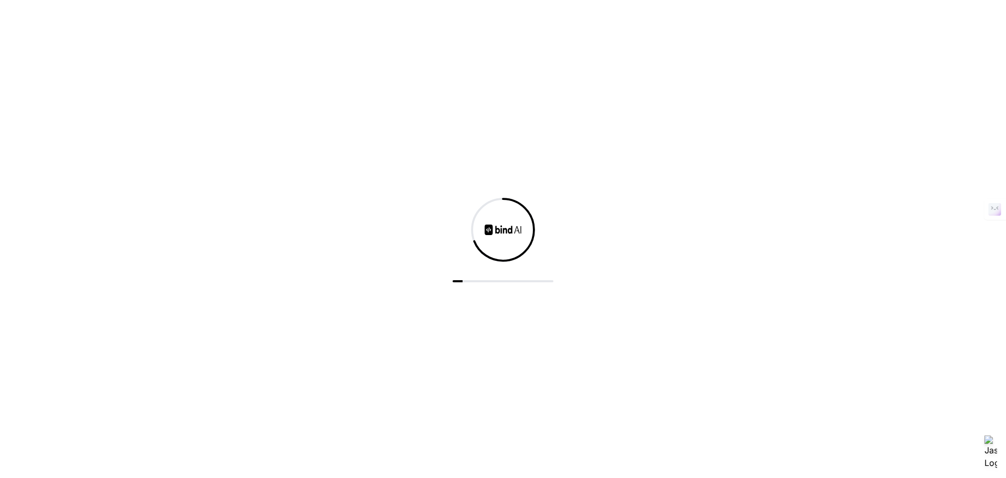
click at [270, 178] on div at bounding box center [503, 239] width 1006 height 478
